Goal: Task Accomplishment & Management: Manage account settings

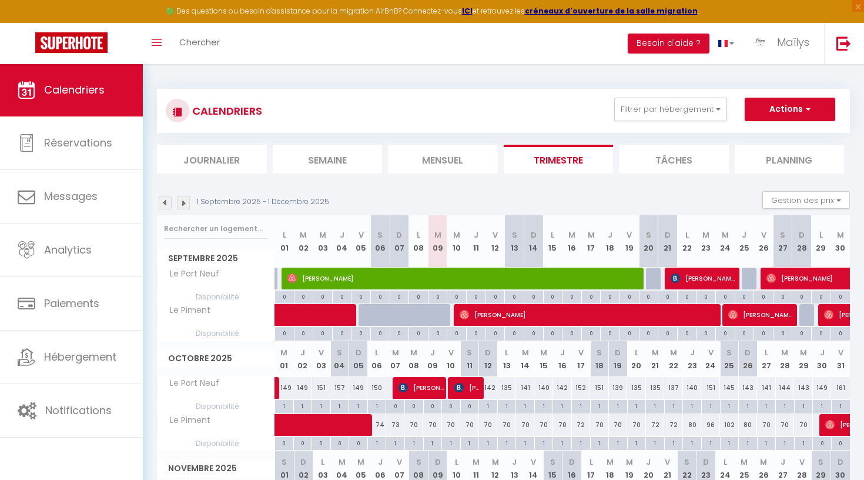
click at [182, 201] on img at bounding box center [183, 202] width 13 height 13
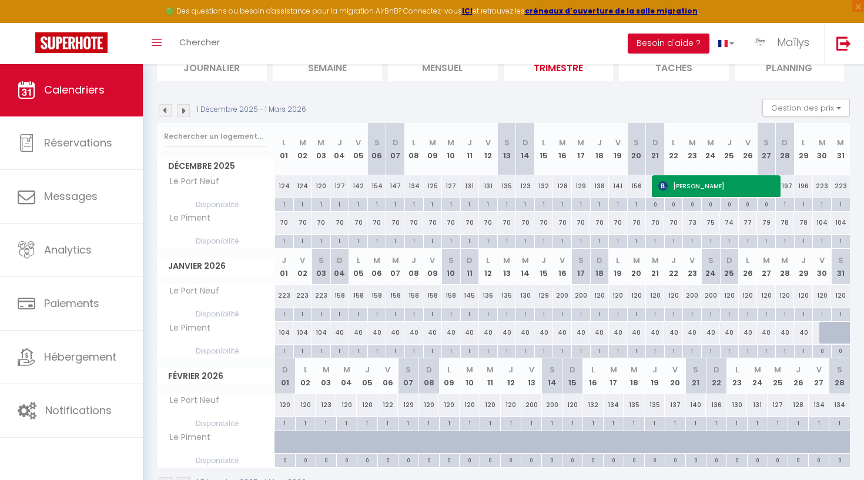
scroll to position [94, 0]
click at [416, 329] on div "40" at bounding box center [413, 331] width 19 height 22
type input "40"
type input "Jeu 08 Janvier 2026"
type input "Ven 09 Janvier 2026"
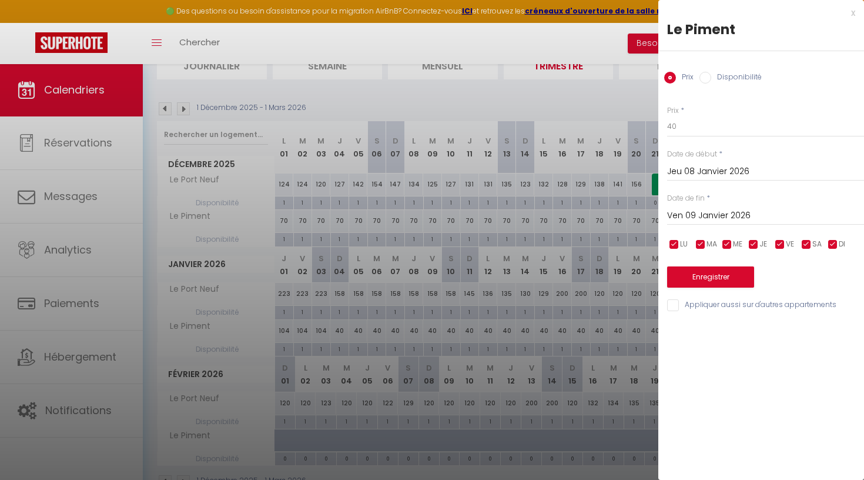
click at [725, 12] on div "x" at bounding box center [756, 13] width 197 height 14
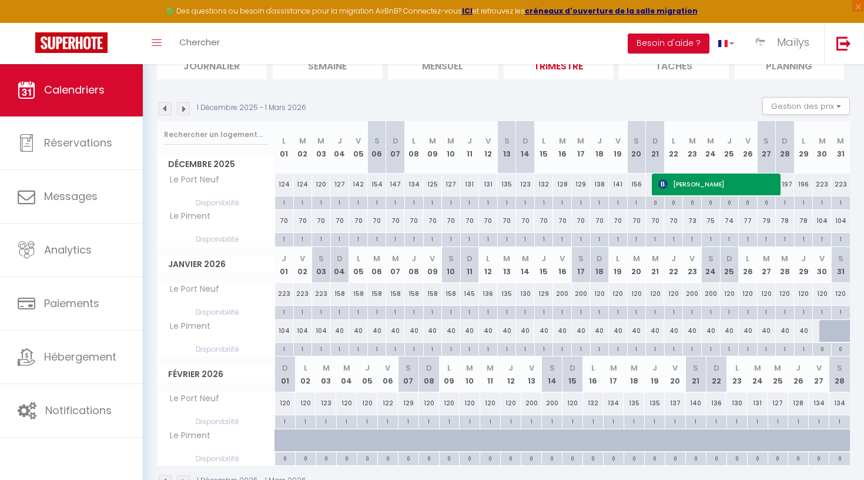
click at [350, 328] on div "40" at bounding box center [358, 331] width 19 height 22
type input "40"
type input "Lun 05 Janvier 2026"
type input "Mar 06 Janvier 2026"
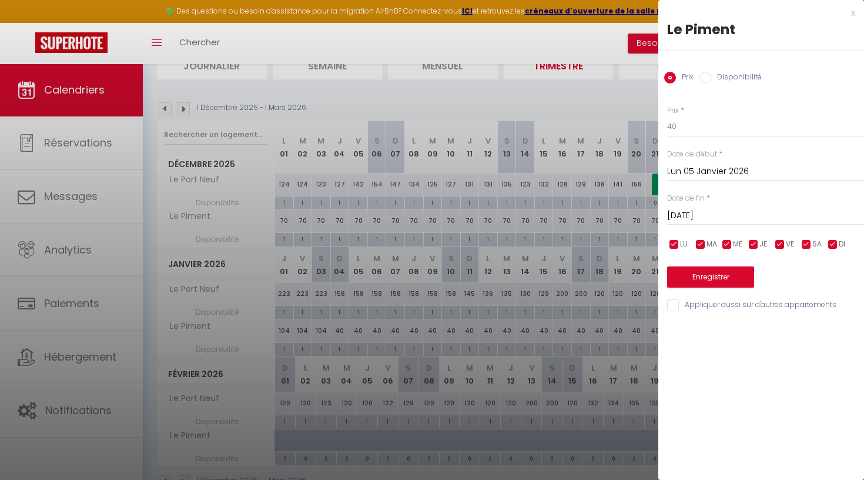
click at [408, 246] on div at bounding box center [432, 240] width 864 height 480
checkbox input "false"
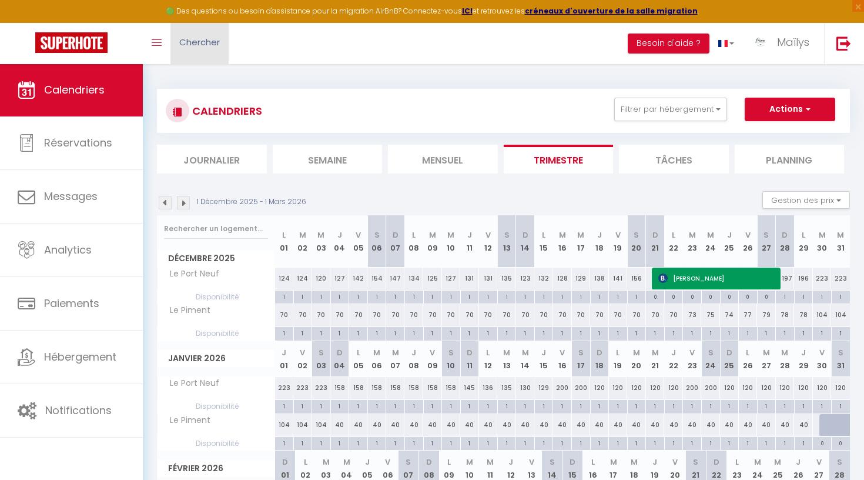
scroll to position [0, 0]
click at [66, 83] on span "Calendriers" at bounding box center [74, 89] width 61 height 15
click at [677, 107] on button "Filtrer par hébergement" at bounding box center [670, 110] width 113 height 24
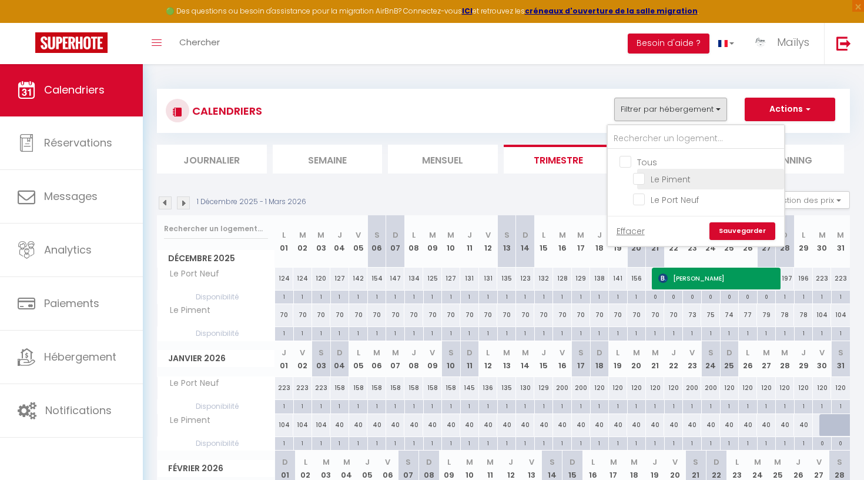
click at [656, 181] on input "Le Piment" at bounding box center [706, 178] width 147 height 12
checkbox input "true"
checkbox input "false"
click at [725, 238] on link "Sauvegarder" at bounding box center [742, 231] width 66 height 18
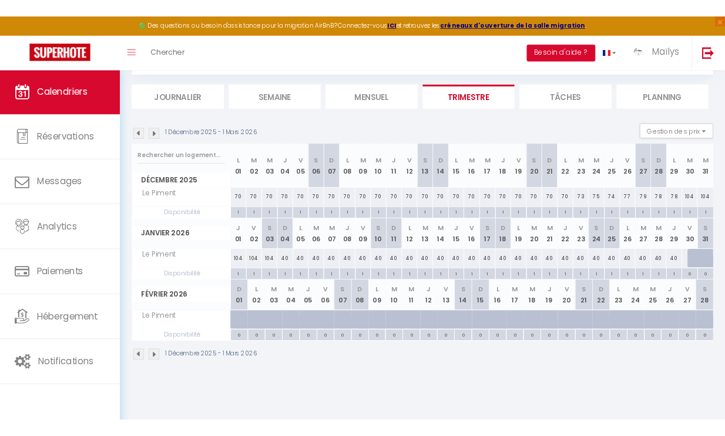
scroll to position [63, 0]
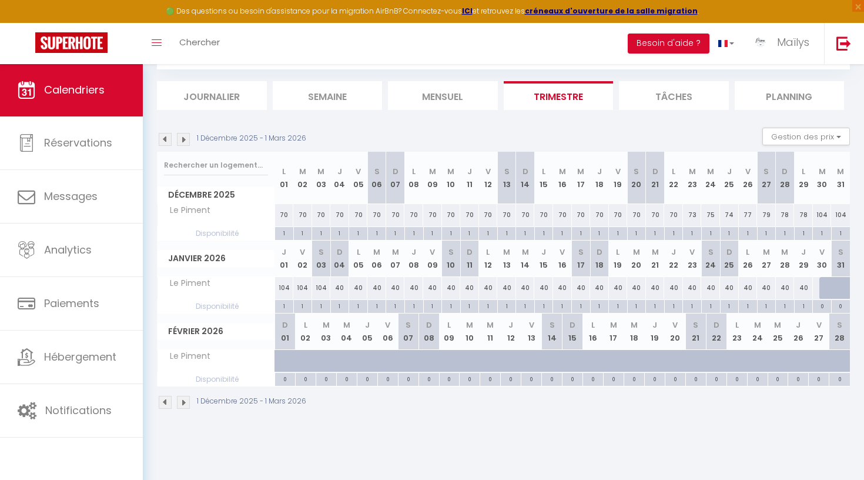
click at [359, 289] on div "40" at bounding box center [358, 288] width 19 height 22
type input "40"
type input "Lun 05 Janvier 2026"
type input "Mar 06 Janvier 2026"
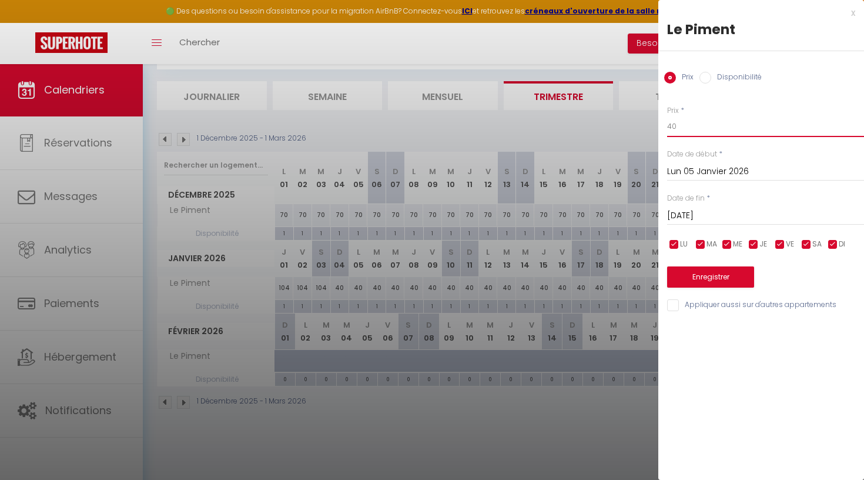
click at [718, 124] on input "40" at bounding box center [765, 126] width 197 height 21
type input "4"
type input "70"
click at [596, 200] on div at bounding box center [432, 240] width 864 height 480
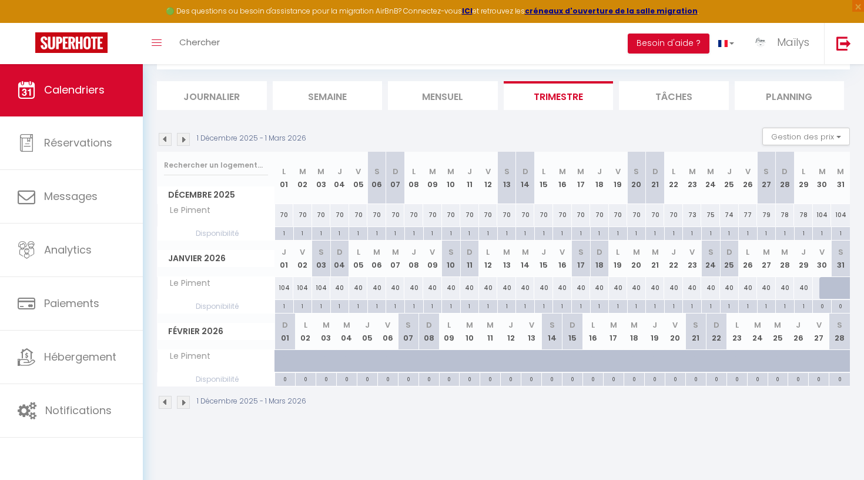
click at [502, 4] on div "🟢 Des questions ou besoin d'assistance pour la migration AirBnB? Connectez-vous…" at bounding box center [432, 11] width 864 height 23
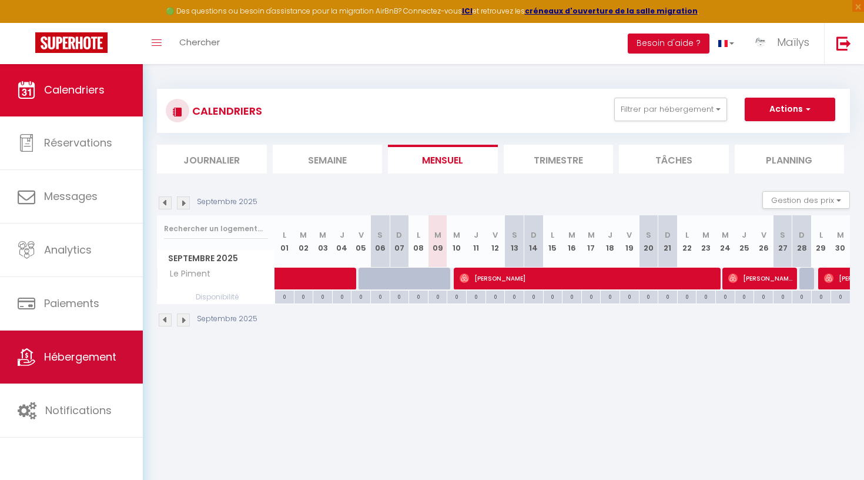
click at [77, 361] on span "Hébergement" at bounding box center [80, 356] width 72 height 15
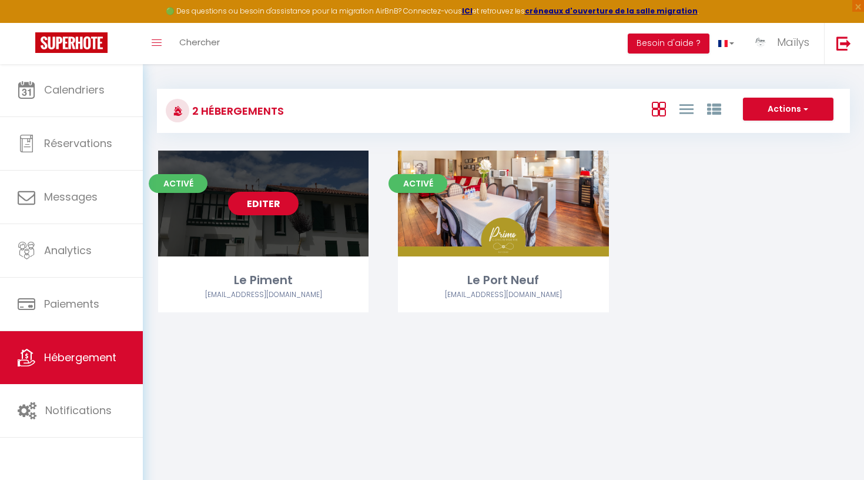
click at [270, 195] on link "Editer" at bounding box center [263, 204] width 71 height 24
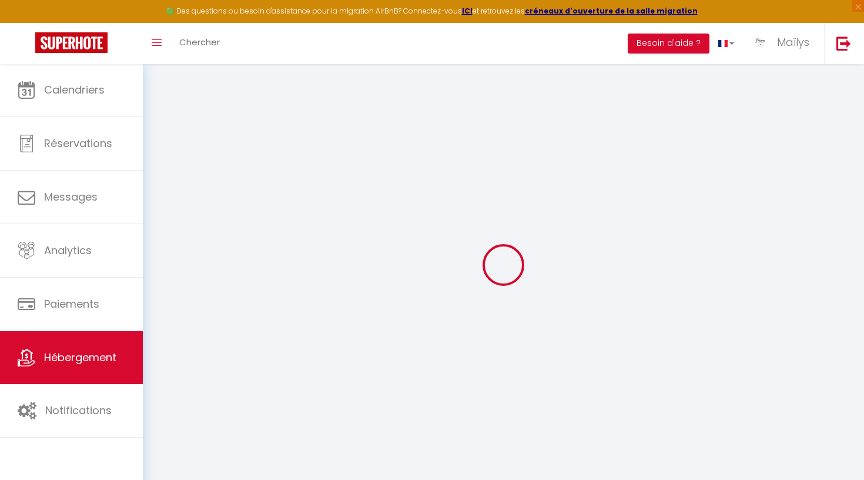
select select "9312-1418087127853196602"
checkbox input "false"
select select
checkbox input "true"
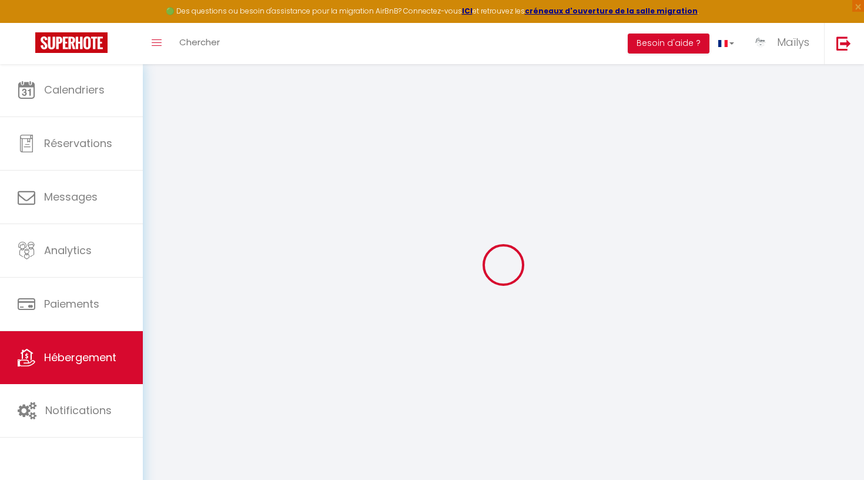
checkbox input "false"
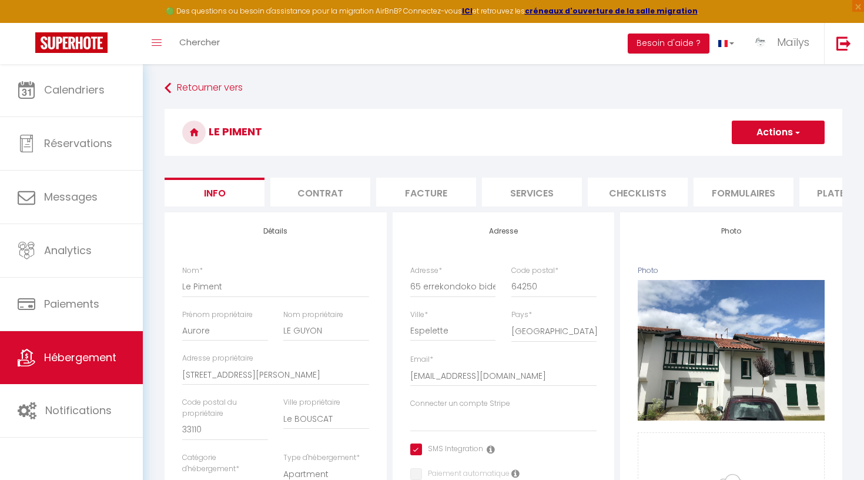
click at [722, 191] on li "Formulaires" at bounding box center [744, 192] width 100 height 29
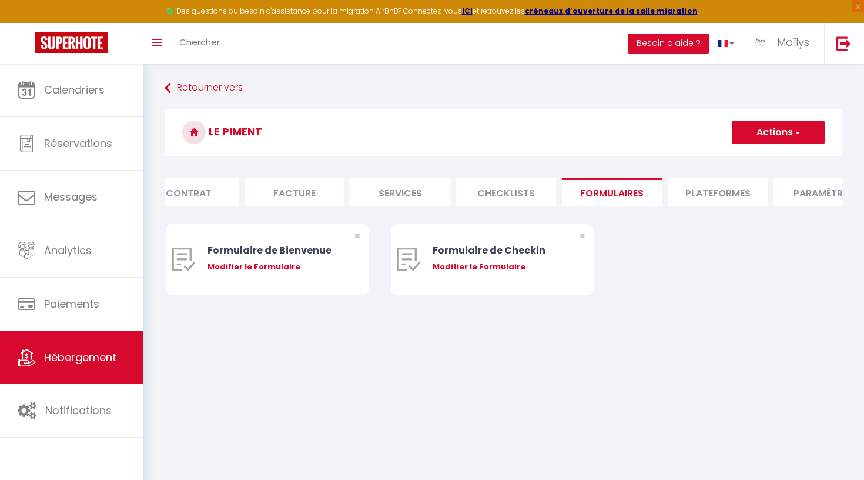
scroll to position [0, 164]
click at [681, 187] on li "Plateformes" at bounding box center [685, 192] width 100 height 29
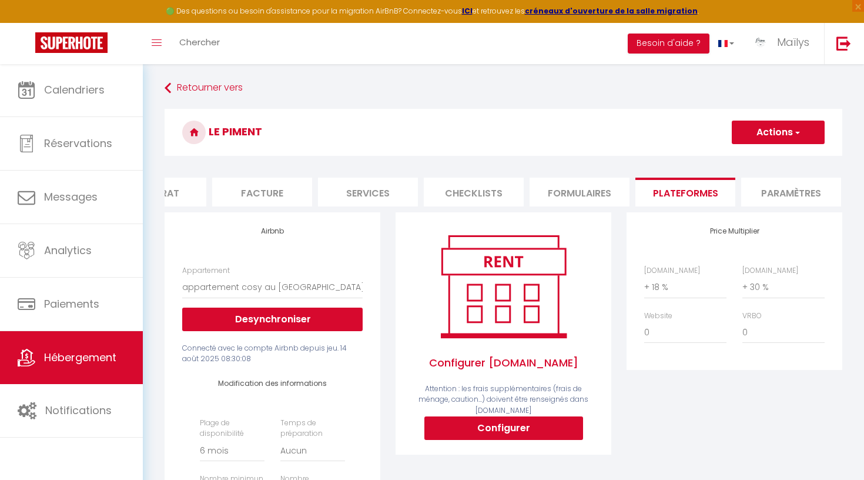
click at [772, 193] on li "Paramètres" at bounding box center [791, 192] width 100 height 29
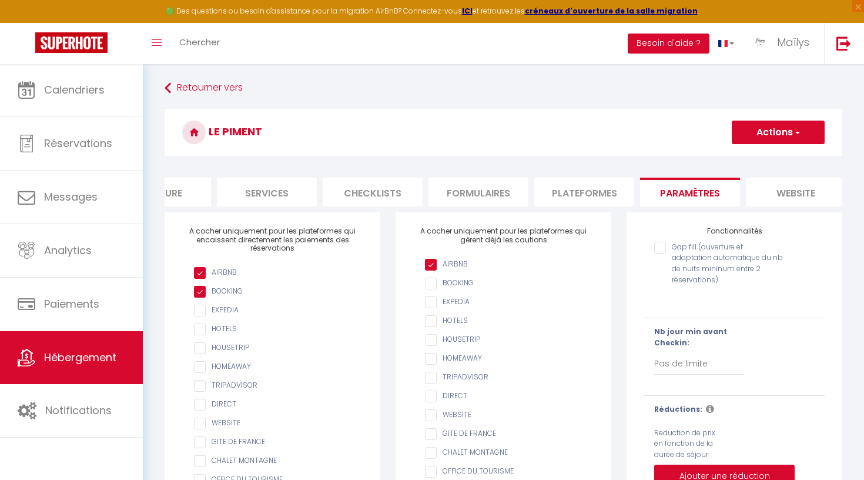
scroll to position [0, 311]
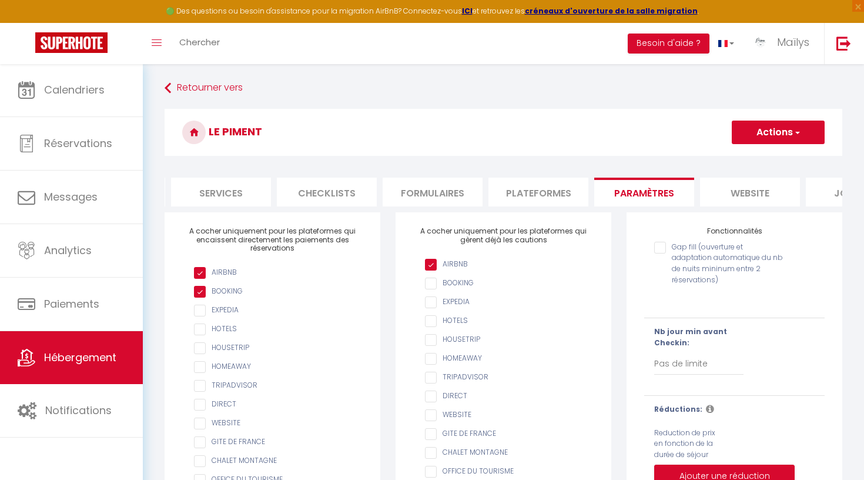
click at [568, 193] on li "Plateformes" at bounding box center [538, 192] width 100 height 29
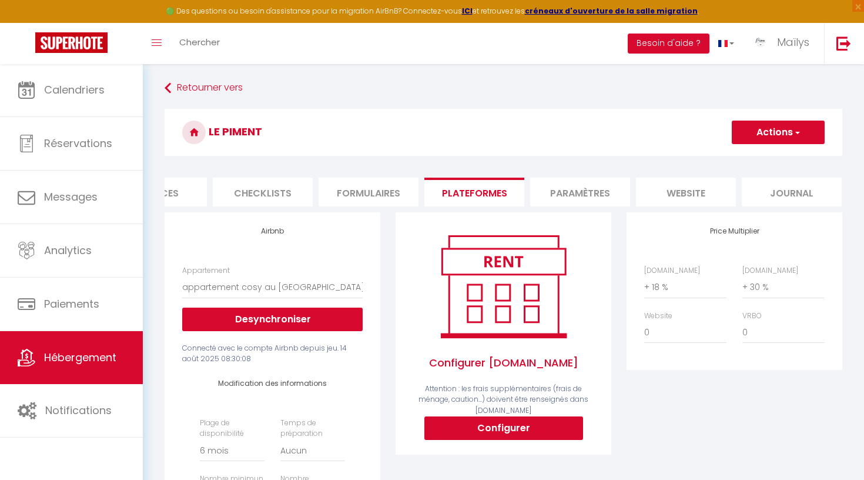
scroll to position [0, 374]
click at [635, 189] on ul "Info Contrat Facture Services Checklists Formulaires Plateformes Paramètres web…" at bounding box center [504, 192] width 678 height 29
click at [608, 192] on li "Paramètres" at bounding box center [581, 192] width 100 height 29
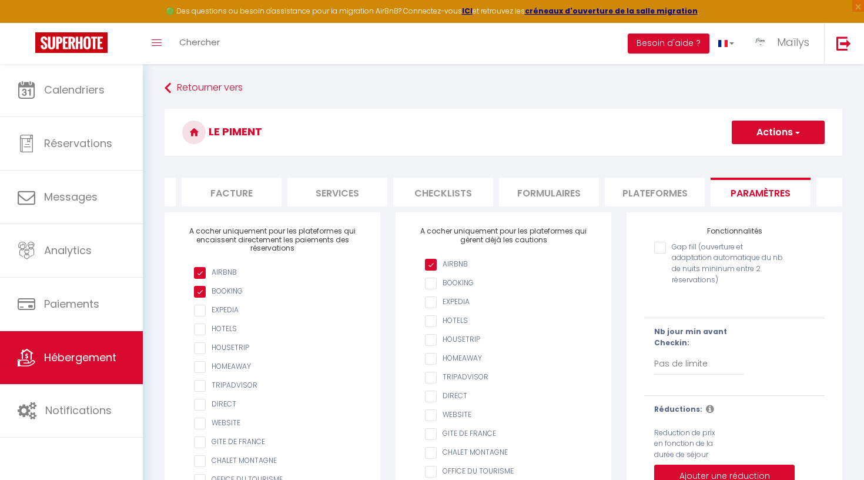
scroll to position [0, 179]
click at [362, 192] on li "Services" at bounding box center [353, 192] width 100 height 29
select select
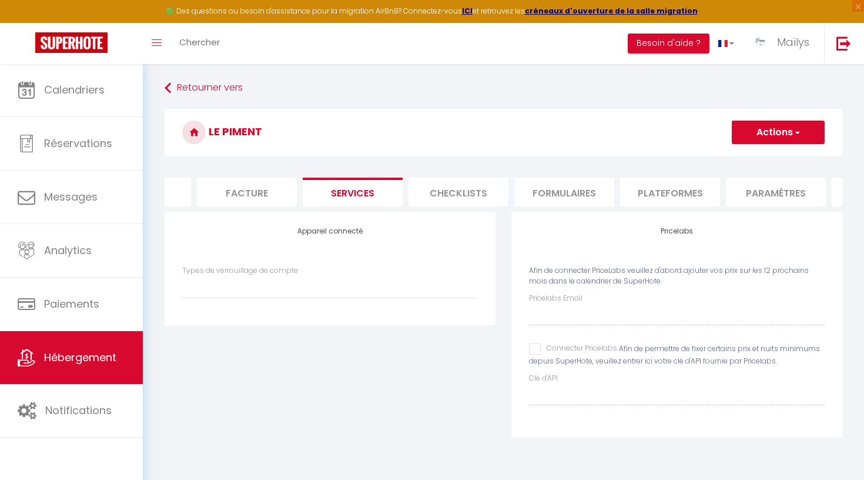
click at [779, 139] on button "Actions" at bounding box center [778, 132] width 93 height 24
click at [766, 158] on link "Enregistrer" at bounding box center [777, 157] width 93 height 15
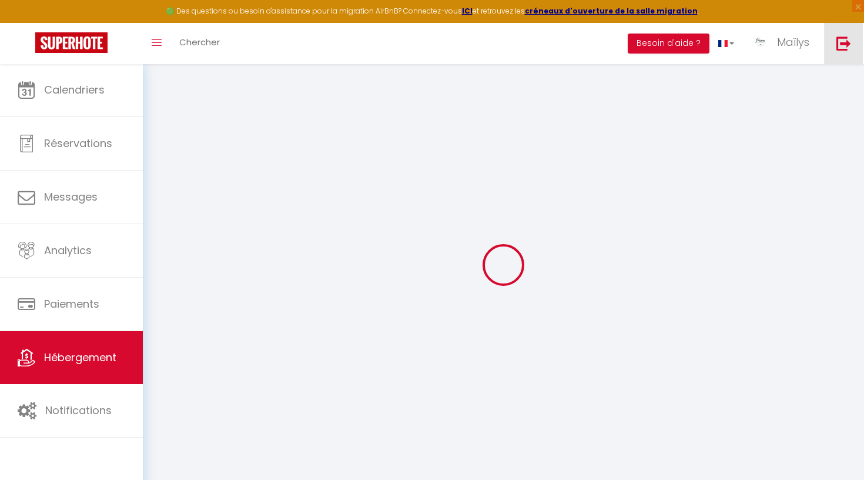
click at [844, 38] on img at bounding box center [843, 43] width 15 height 15
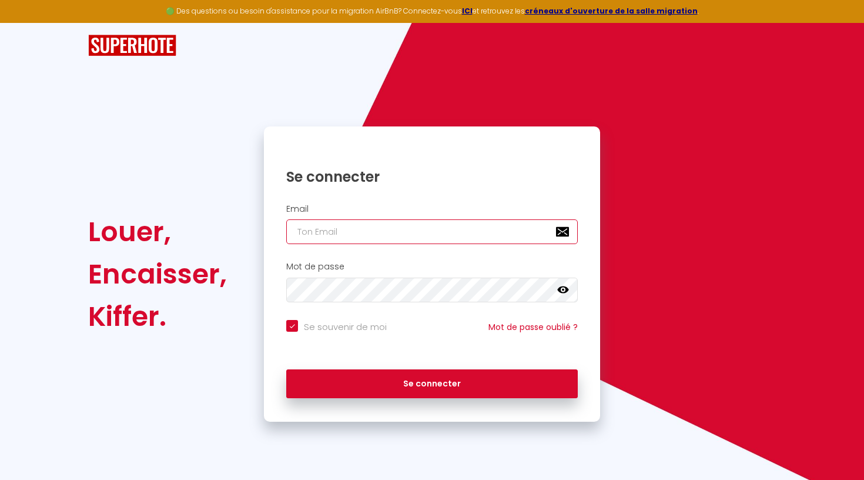
type input "[EMAIL_ADDRESS][DOMAIN_NAME]"
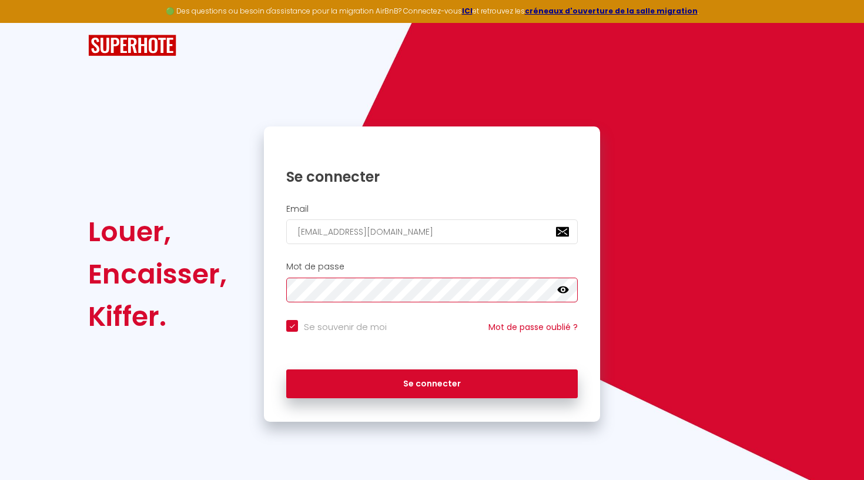
click at [432, 381] on button "Se connecter" at bounding box center [432, 383] width 292 height 29
checkbox input "true"
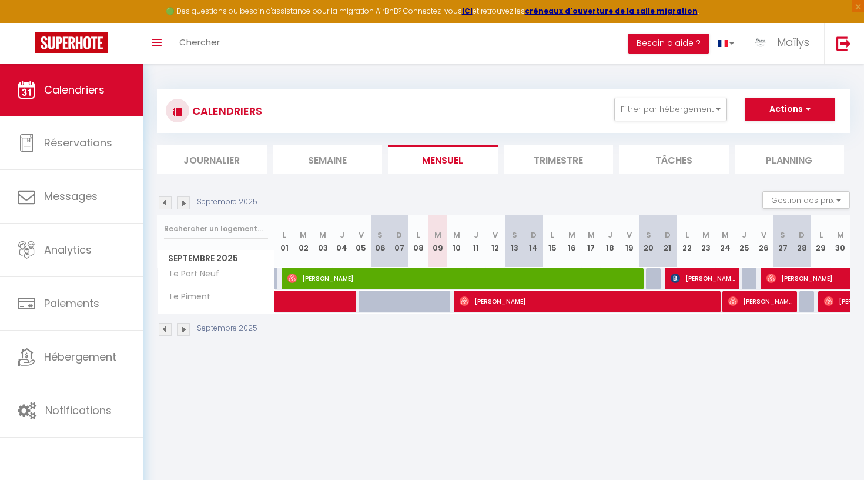
click at [178, 203] on img at bounding box center [183, 202] width 13 height 13
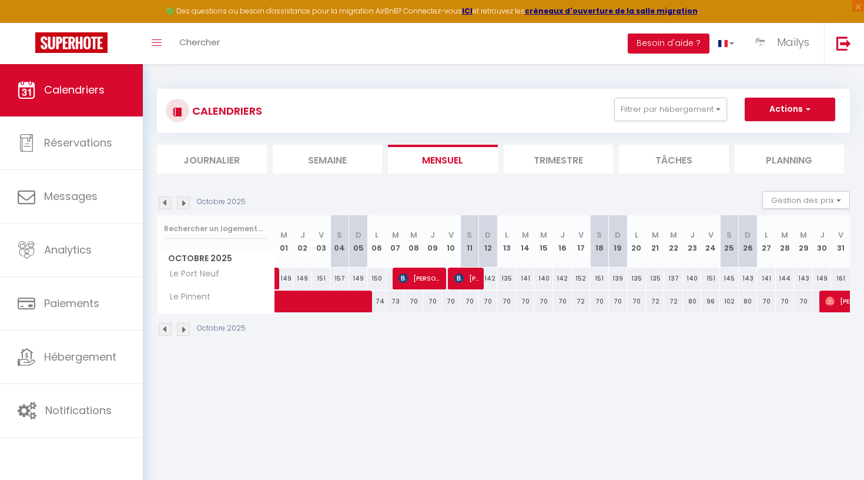
click at [178, 203] on img at bounding box center [183, 202] width 13 height 13
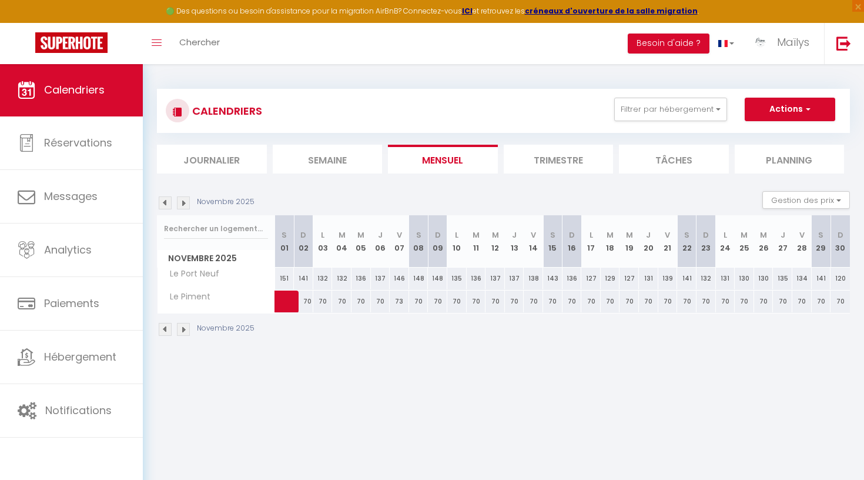
click at [178, 203] on img at bounding box center [183, 202] width 13 height 13
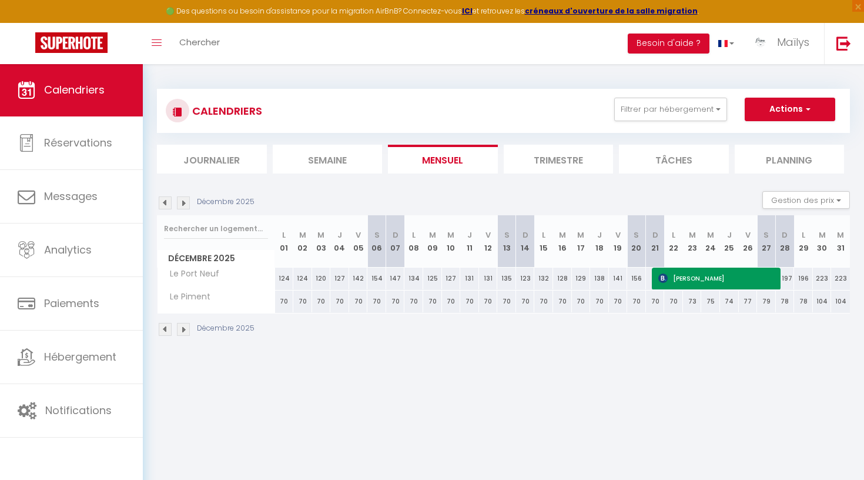
click at [178, 203] on img at bounding box center [183, 202] width 13 height 13
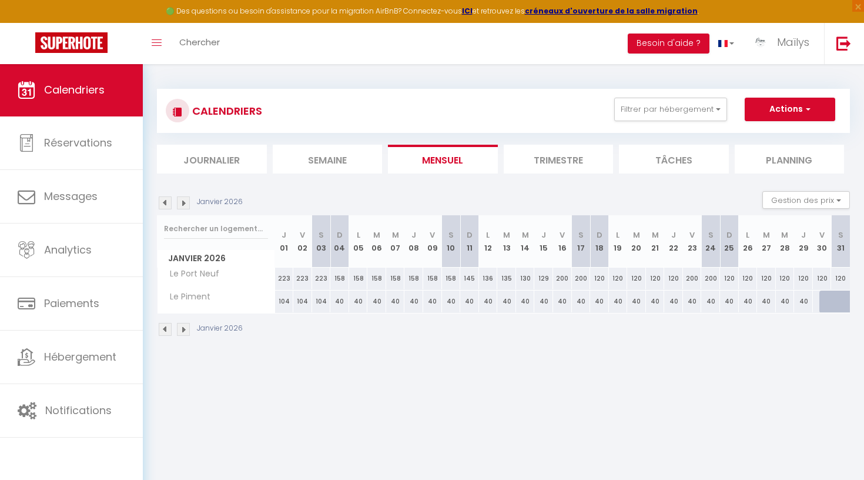
click at [525, 297] on div "40" at bounding box center [525, 301] width 19 height 22
type input "40"
type input "Mer 14 Janvier 2026"
type input "Jeu 15 Janvier 2026"
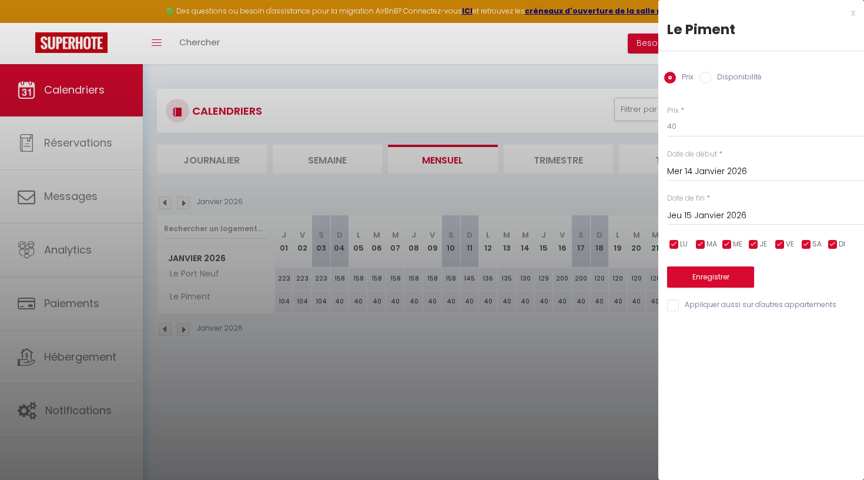
click at [462, 344] on div at bounding box center [432, 240] width 864 height 480
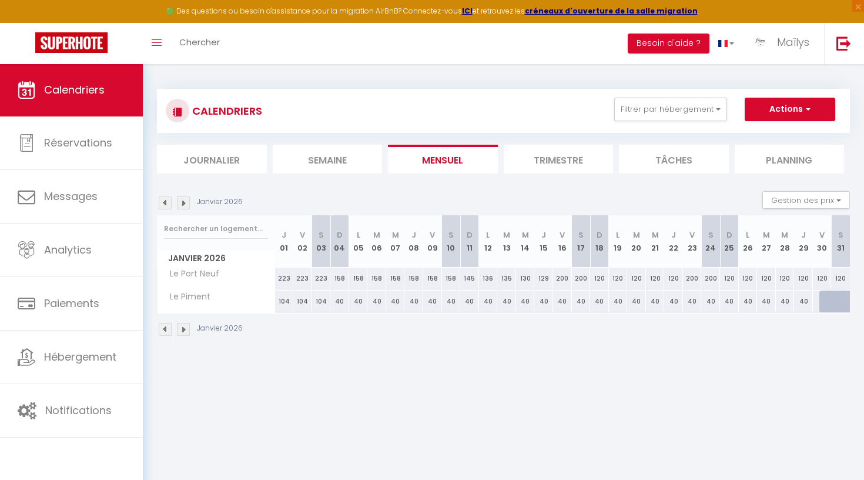
click at [339, 300] on div "40" at bounding box center [339, 301] width 19 height 22
type input "40"
type input "Dim 04 Janvier 2026"
type input "Lun 05 Janvier 2026"
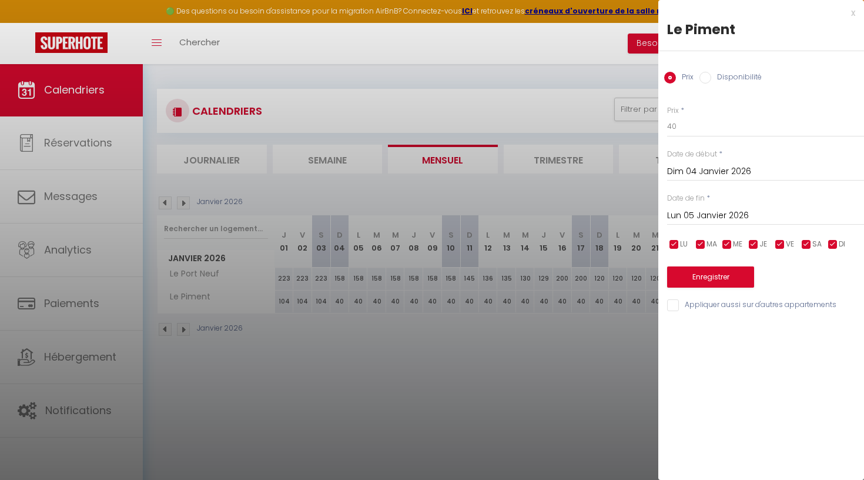
click at [424, 414] on div at bounding box center [432, 240] width 864 height 480
